Goal: Find specific page/section: Find specific page/section

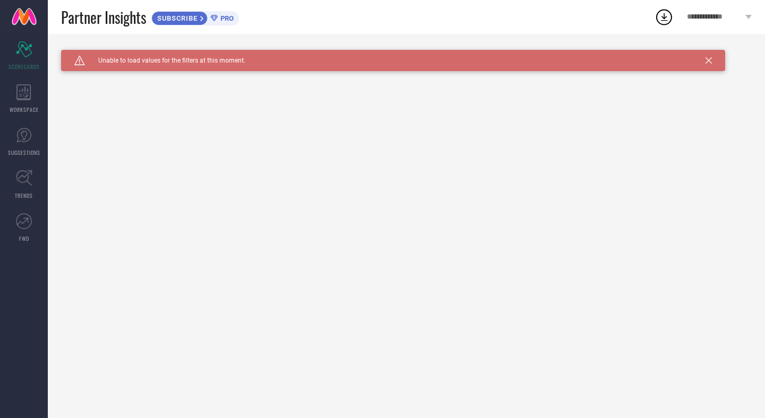
click at [211, 16] on icon at bounding box center [213, 18] width 7 height 7
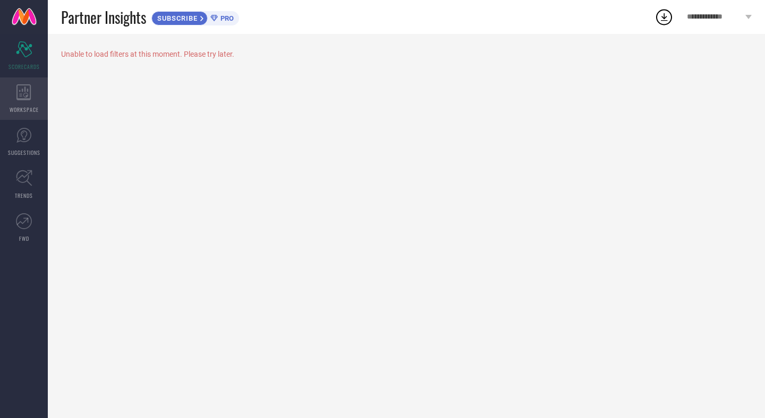
click at [18, 81] on div "WORKSPACE" at bounding box center [24, 99] width 48 height 42
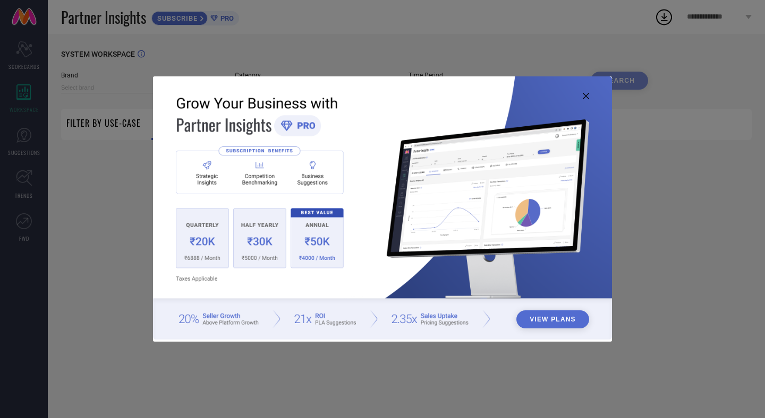
type input "1 STOP FASHION"
type input "All"
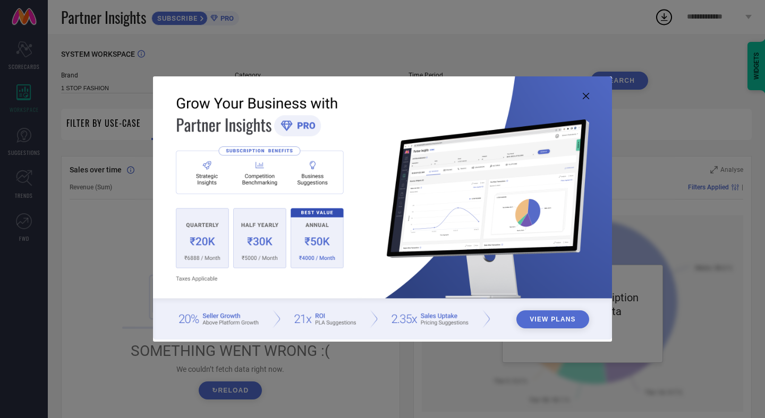
click at [556, 322] on button "View Plans" at bounding box center [552, 320] width 73 height 18
click at [588, 97] on icon at bounding box center [585, 96] width 6 height 6
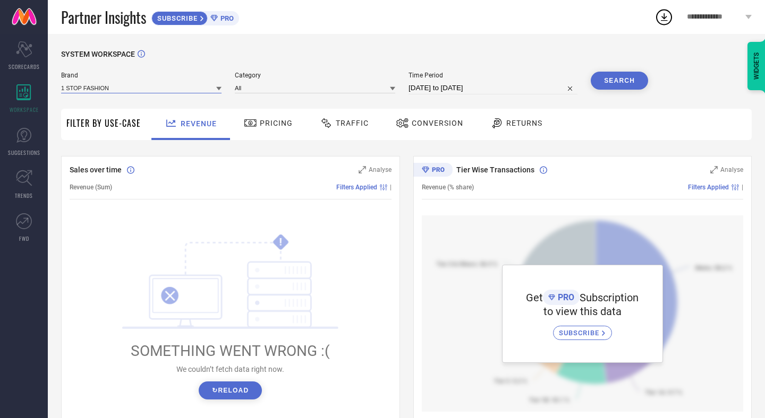
click at [195, 88] on input at bounding box center [141, 87] width 160 height 11
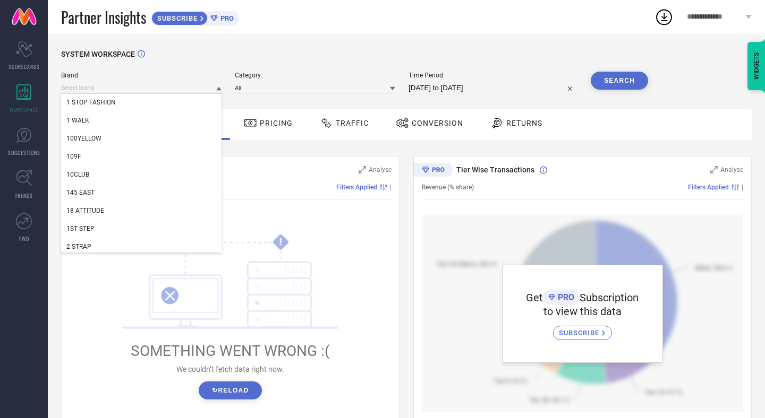
click at [195, 88] on input at bounding box center [141, 87] width 160 height 11
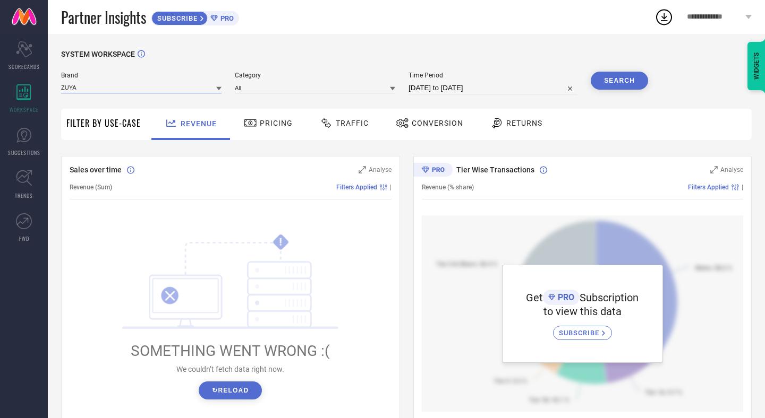
type input "ZUYA"
click at [594, 83] on button "Search" at bounding box center [618, 81] width 57 height 18
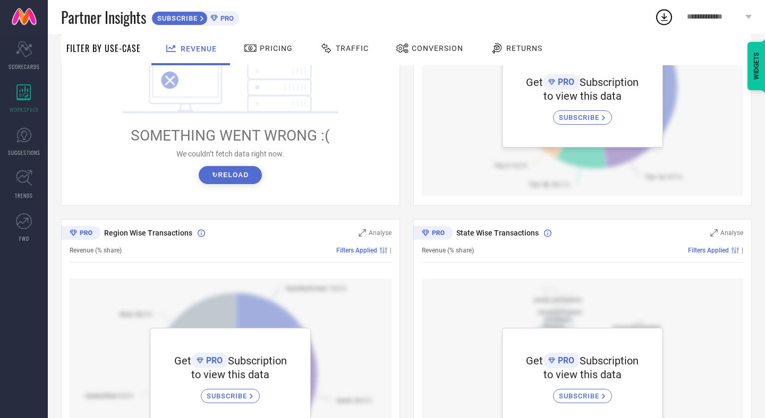
scroll to position [119, 0]
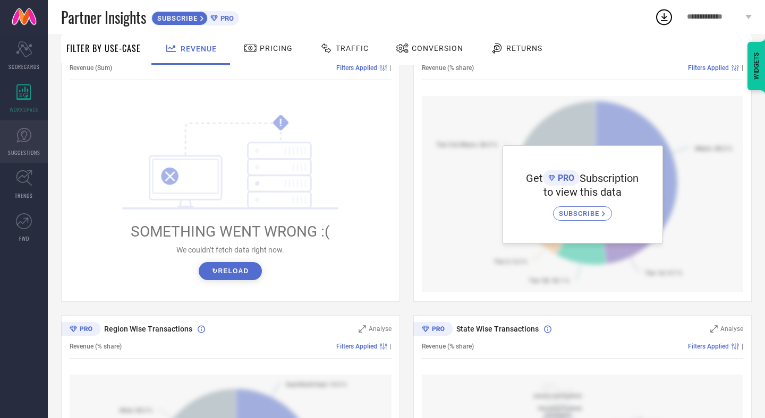
click at [18, 140] on icon at bounding box center [24, 135] width 16 height 16
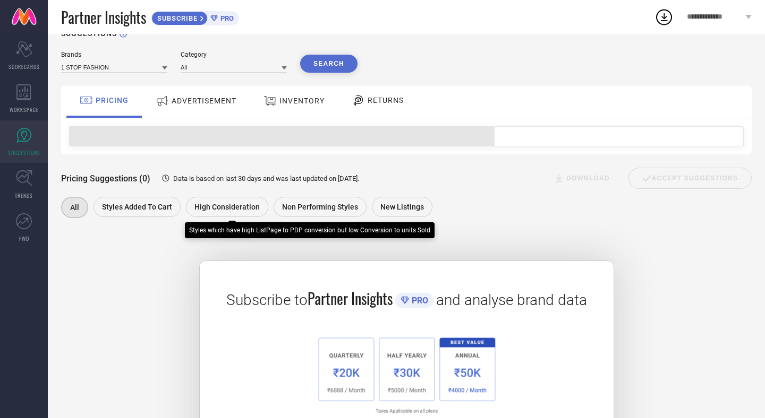
scroll to position [24, 0]
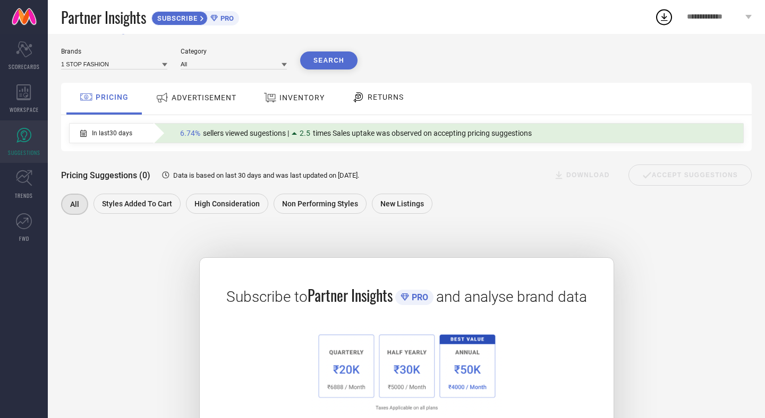
click at [384, 92] on div "RETURNS" at bounding box center [377, 97] width 57 height 18
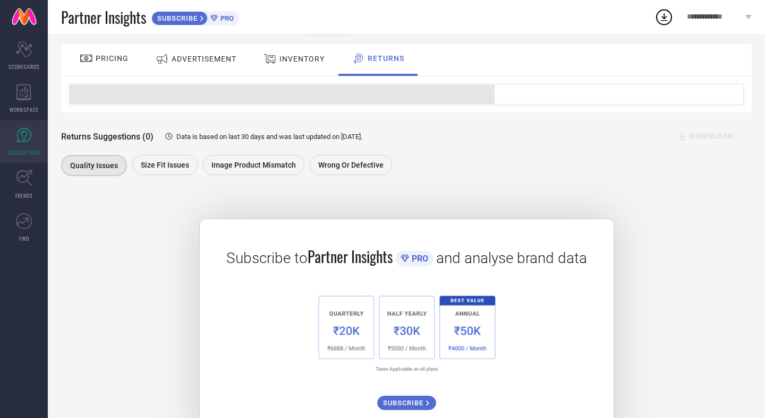
scroll to position [81, 0]
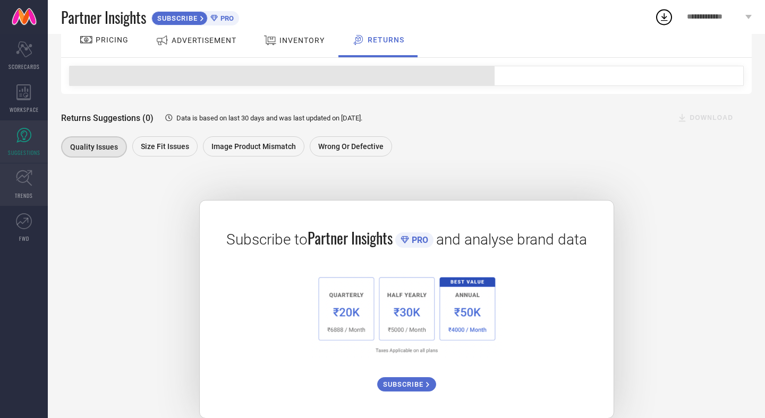
click at [12, 167] on link "TRENDS" at bounding box center [24, 185] width 48 height 42
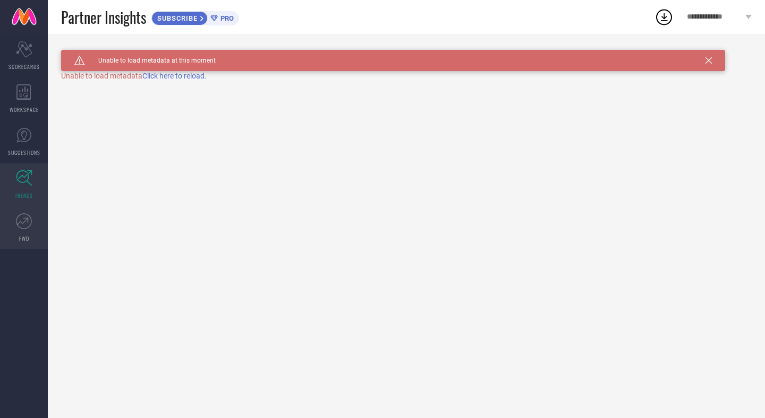
click at [23, 229] on link "FWD" at bounding box center [24, 228] width 48 height 42
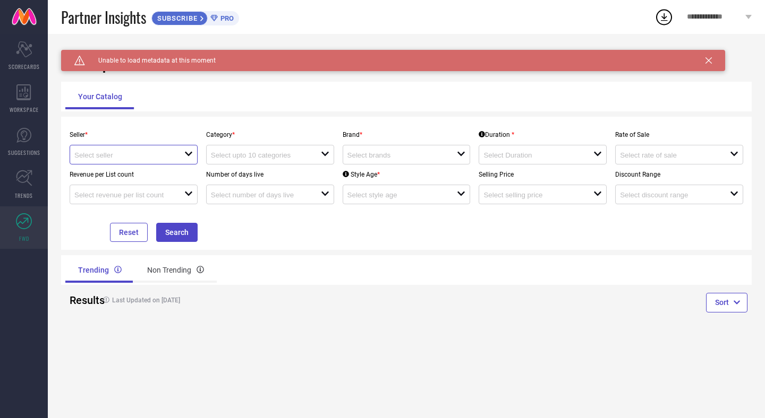
click at [134, 153] on input at bounding box center [123, 155] width 99 height 8
click at [164, 175] on li "Myntra ( MINT_1 )" at bounding box center [133, 174] width 127 height 19
type input "Myntra ( MINT_1 )"
click at [252, 153] on input at bounding box center [260, 155] width 99 height 8
click at [255, 171] on div "No results found" at bounding box center [270, 174] width 128 height 18
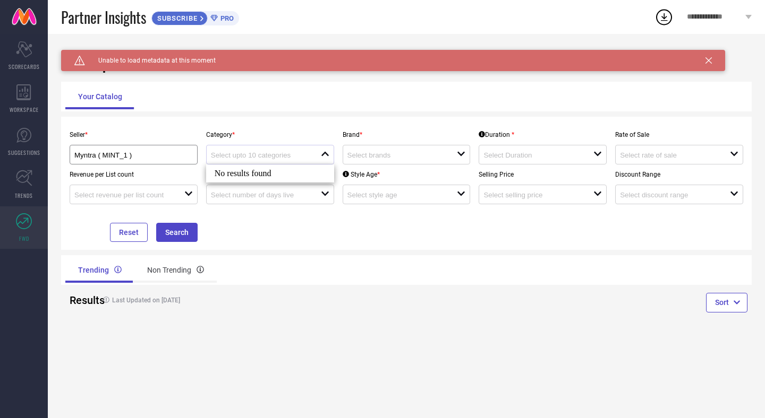
click at [314, 153] on div at bounding box center [266, 155] width 110 height 10
click at [390, 109] on div "Your Catalog" at bounding box center [406, 96] width 682 height 25
click at [32, 46] on icon "Scorecard" at bounding box center [24, 49] width 16 height 16
